Goal: Information Seeking & Learning: Find specific fact

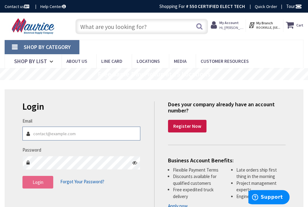
type input "[PERSON_NAME][EMAIL_ADDRESS][DOMAIN_NAME]"
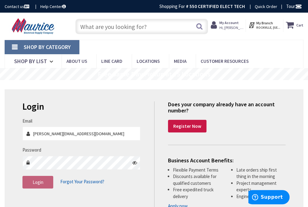
click at [27, 186] on button "Login" at bounding box center [37, 182] width 31 height 13
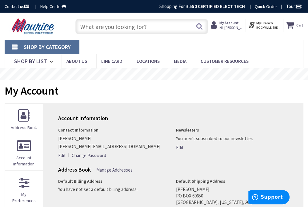
click at [101, 30] on input "text" at bounding box center [141, 26] width 132 height 15
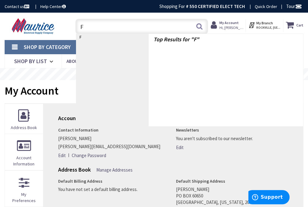
type input "FO"
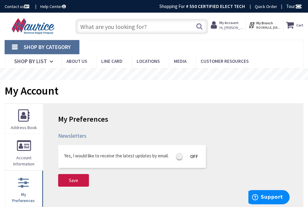
drag, startPoint x: 0, startPoint y: 0, endPoint x: 101, endPoint y: 30, distance: 105.1
click at [101, 30] on input "text" at bounding box center [141, 26] width 132 height 15
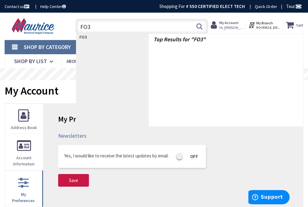
type input "FO32"
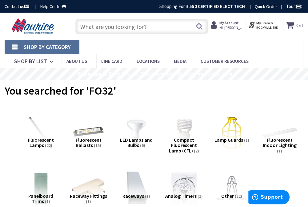
click at [117, 22] on input "text" at bounding box center [141, 26] width 132 height 15
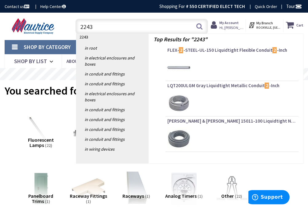
type input "22438"
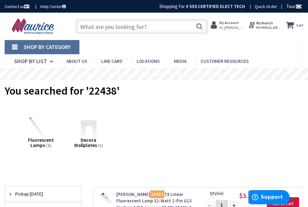
click at [92, 31] on input "text" at bounding box center [141, 26] width 132 height 15
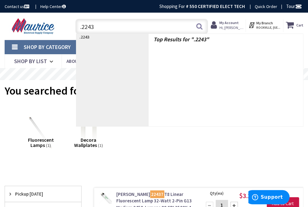
type input ".22438"
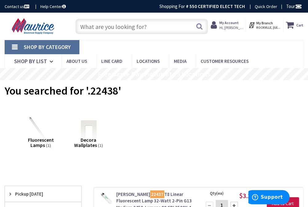
click at [101, 30] on input "text" at bounding box center [141, 26] width 132 height 15
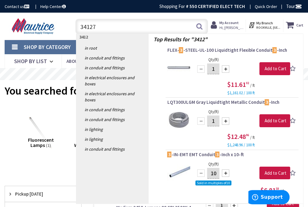
type input "341279"
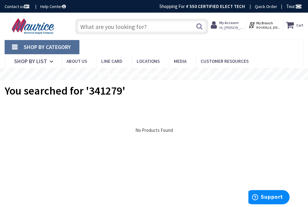
click at [100, 26] on input "text" at bounding box center [141, 26] width 132 height 15
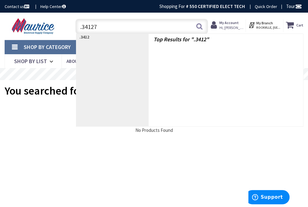
type input ".341279"
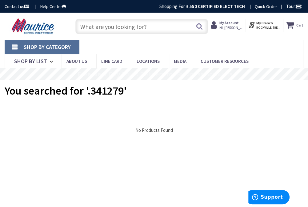
click at [99, 27] on input "text" at bounding box center [141, 26] width 132 height 15
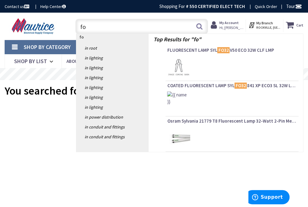
type input "f"
